Goal: Navigation & Orientation: Find specific page/section

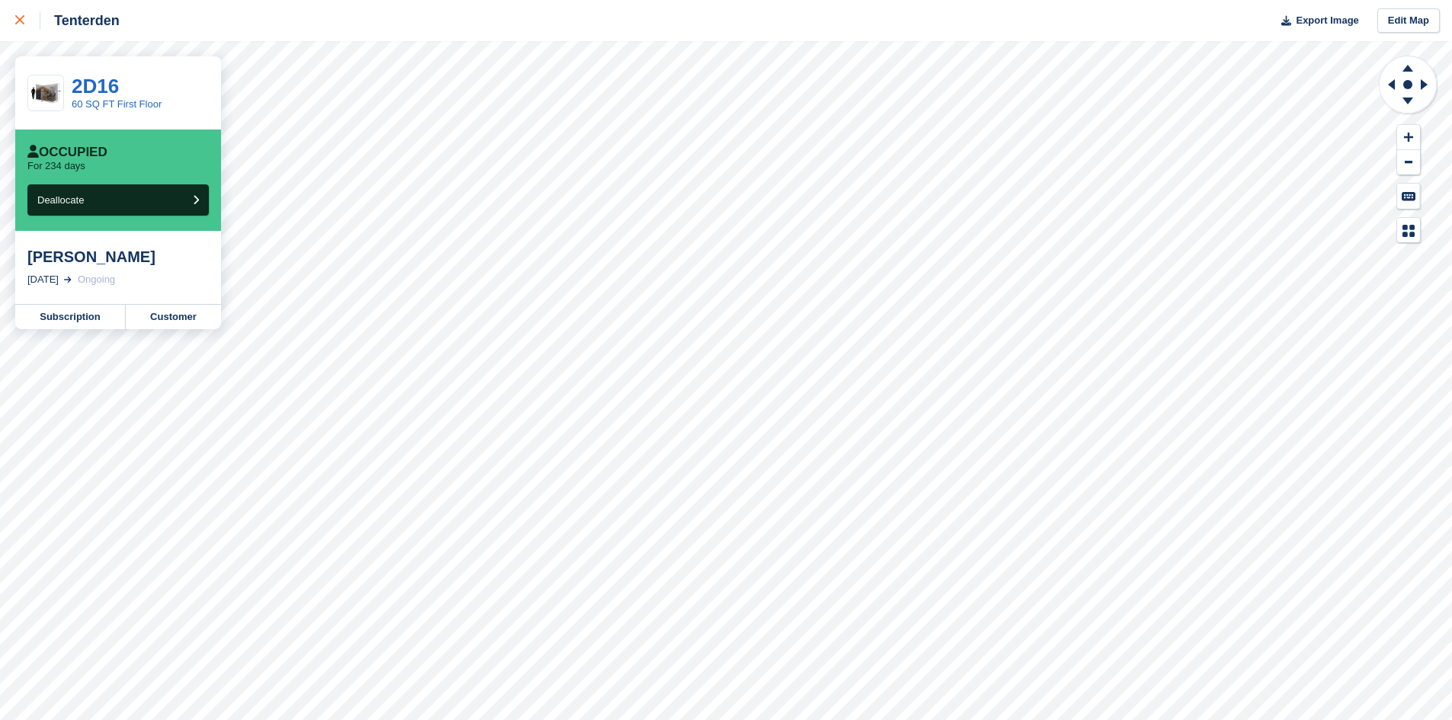
drag, startPoint x: 0, startPoint y: 0, endPoint x: 24, endPoint y: 23, distance: 33.4
click at [24, 23] on div at bounding box center [27, 20] width 25 height 18
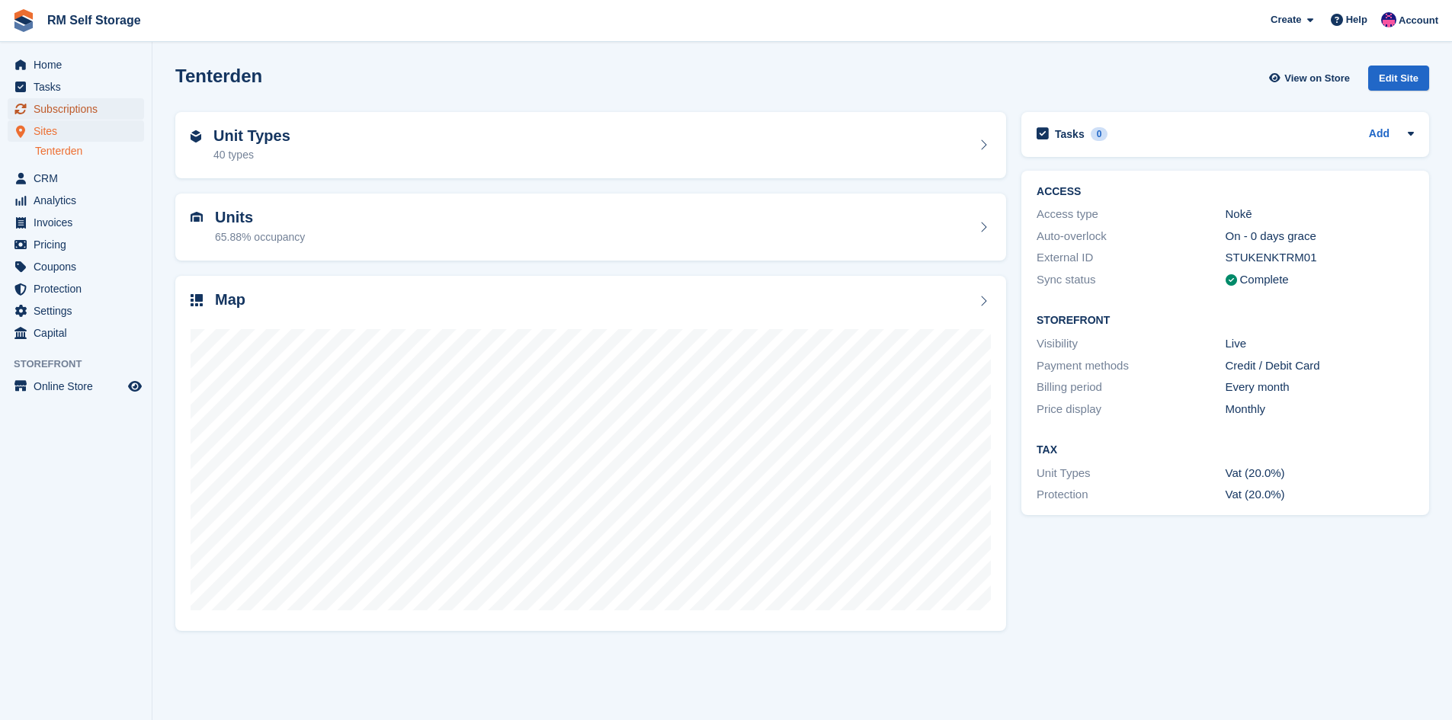
click at [62, 107] on span "Subscriptions" at bounding box center [79, 108] width 91 height 21
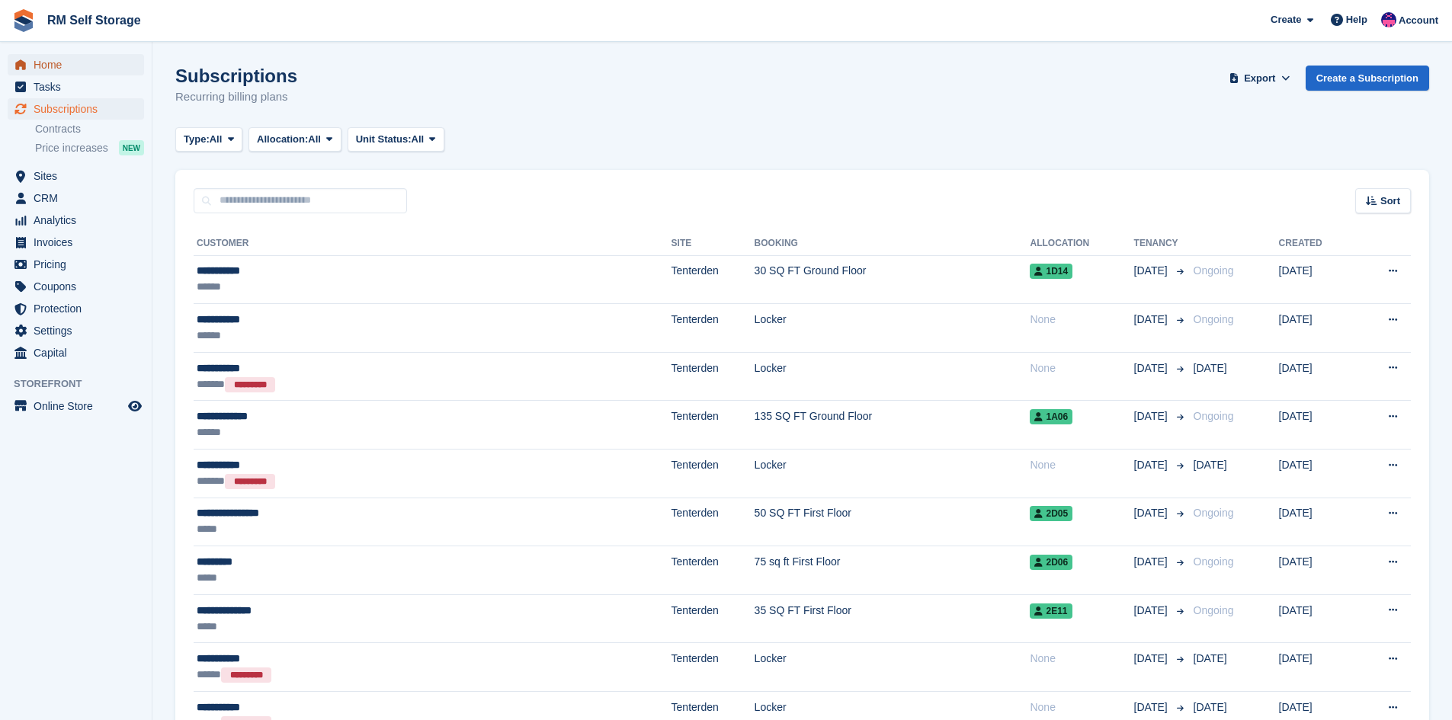
click at [43, 59] on span "Home" at bounding box center [79, 64] width 91 height 21
